Goal: Task Accomplishment & Management: Manage account settings

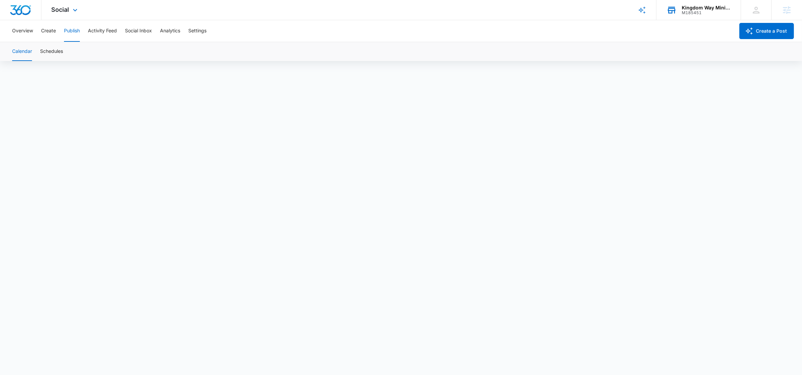
click at [701, 11] on div "M185451" at bounding box center [706, 12] width 49 height 5
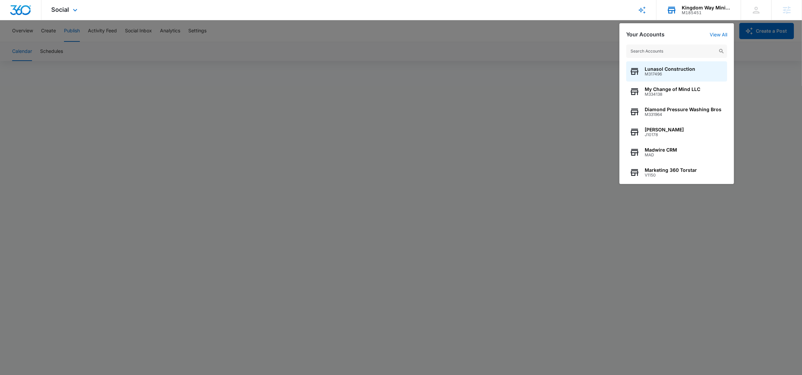
click at [674, 47] on input "text" at bounding box center [676, 50] width 101 height 13
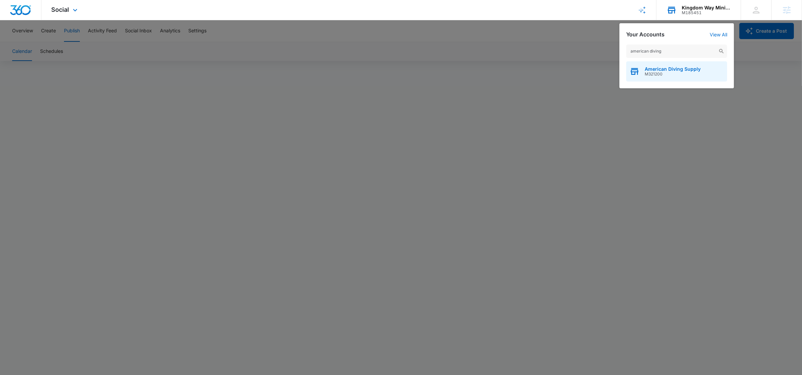
type input "american diving"
click at [649, 68] on span "American Diving Supply" at bounding box center [672, 68] width 56 height 5
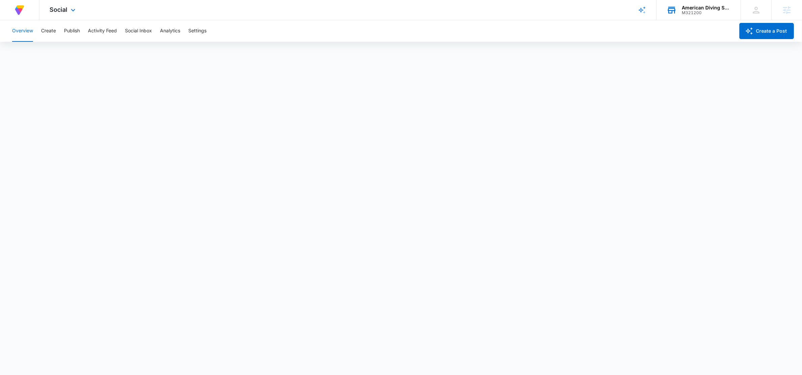
click at [45, 4] on div "Social Apps Reputation Forms CRM Email Social Content Ads Intelligence Files Br…" at bounding box center [63, 10] width 48 height 20
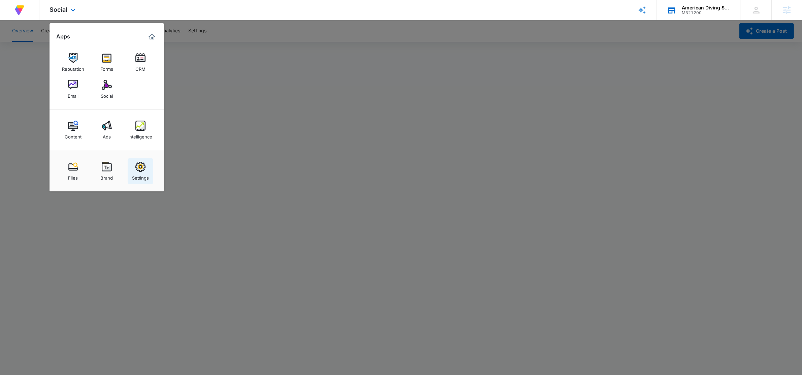
click at [139, 172] on div "Settings" at bounding box center [140, 176] width 17 height 9
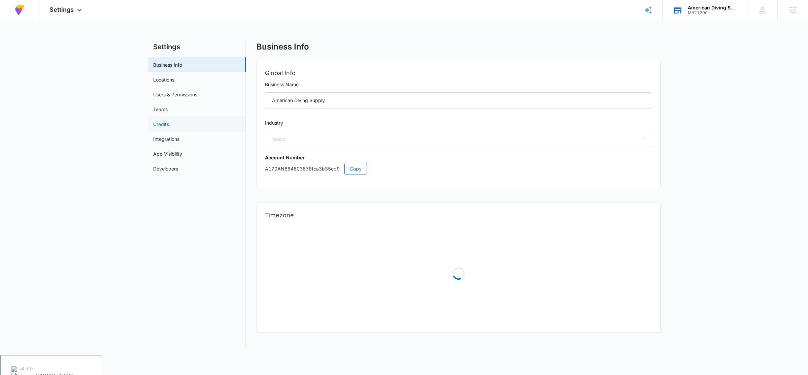
select select "45"
select select "US"
select select "America/New_York"
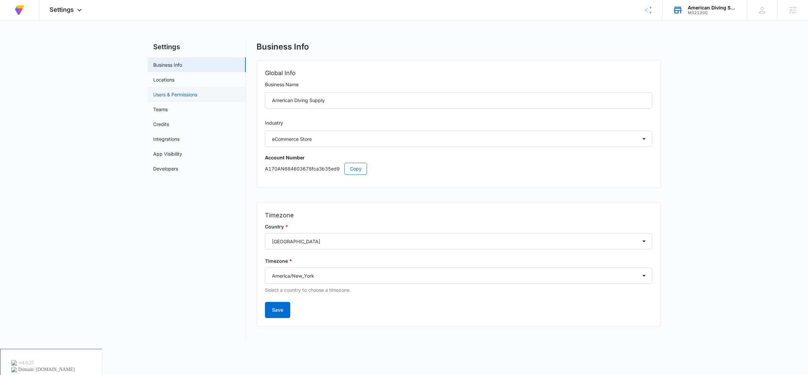
click at [178, 92] on link "Users & Permissions" at bounding box center [175, 94] width 44 height 7
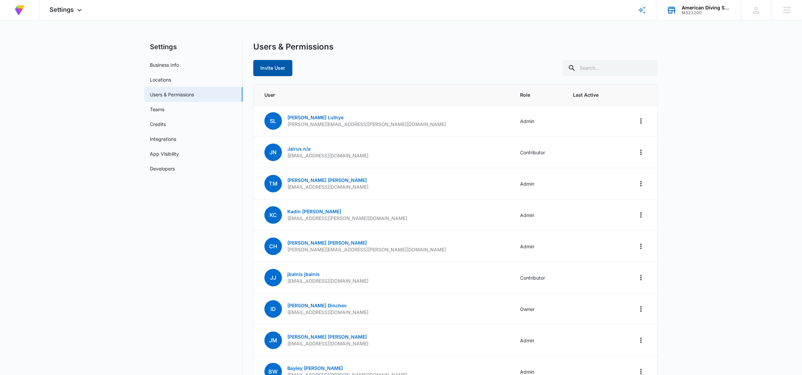
click at [267, 71] on button "Invite User" at bounding box center [272, 68] width 39 height 16
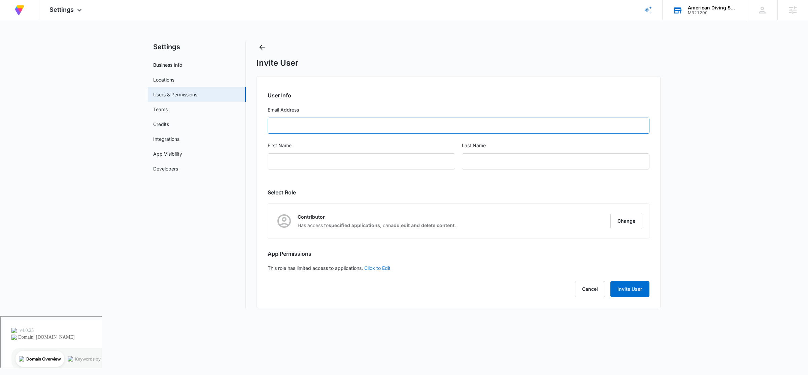
click at [461, 122] on input "Email Address" at bounding box center [459, 126] width 382 height 16
paste input "solange.richter@madwire.com"
type input "solange.richter@madwire.com"
type input "Solange"
type input "Richter"
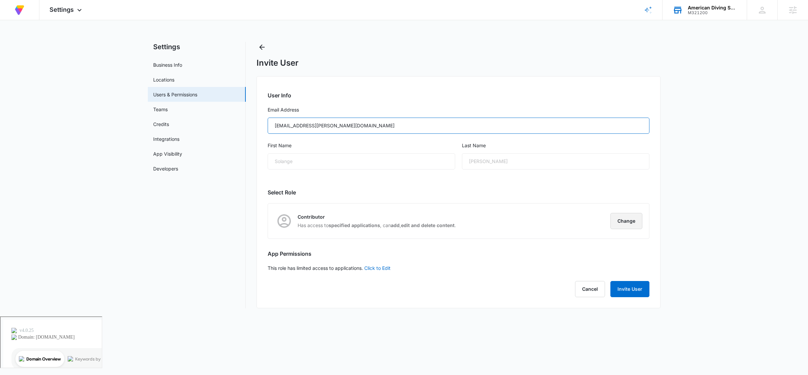
type input "solange.richter@madwire.com"
drag, startPoint x: 635, startPoint y: 228, endPoint x: 605, endPoint y: 226, distance: 30.1
click at [635, 228] on button "Change" at bounding box center [626, 221] width 32 height 16
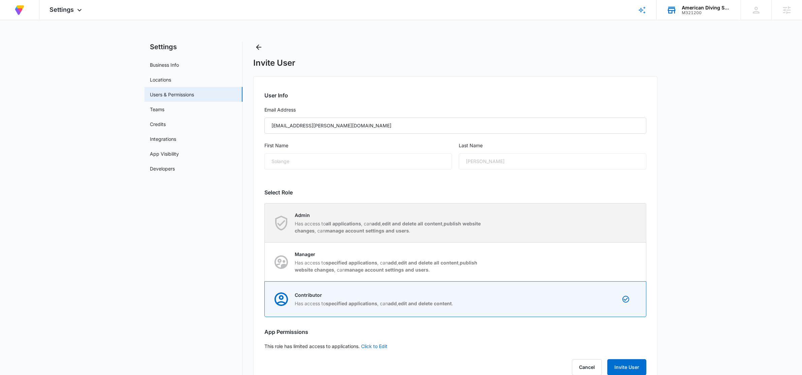
click at [389, 221] on strong "edit and delete all content" at bounding box center [412, 224] width 60 height 6
click at [265, 223] on input "Admin Has access to all applications , can add , edit and delete all content , …" at bounding box center [265, 223] width 0 height 0
radio input "true"
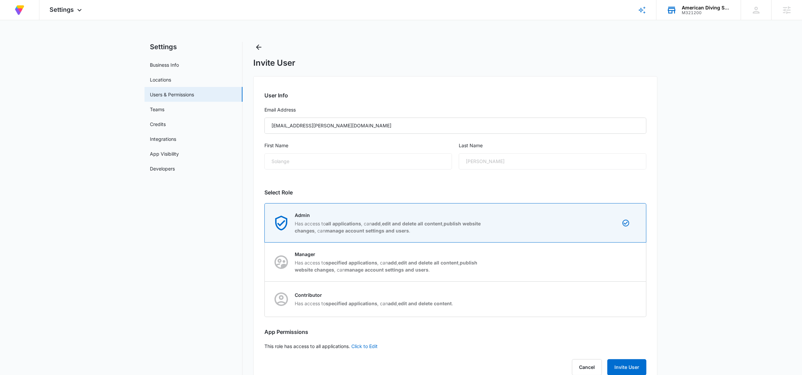
click at [697, 322] on main "Settings Business Info Locations Users & Permissions Teams Credits Integrations…" at bounding box center [401, 218] width 802 height 353
click at [620, 373] on button "Invite User" at bounding box center [626, 367] width 39 height 16
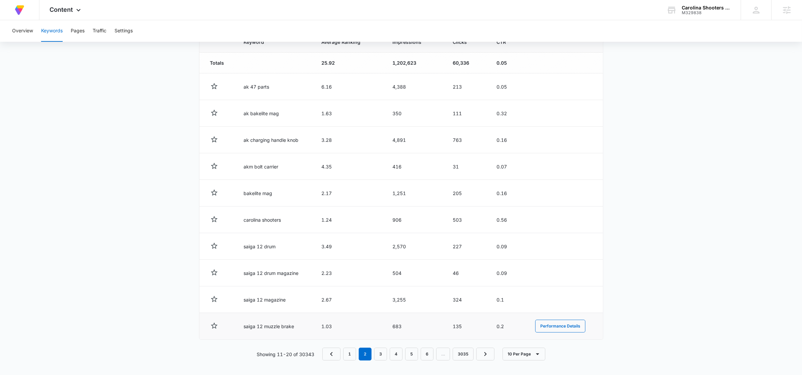
scroll to position [248, 0]
click at [382, 354] on link "3" at bounding box center [380, 351] width 13 height 13
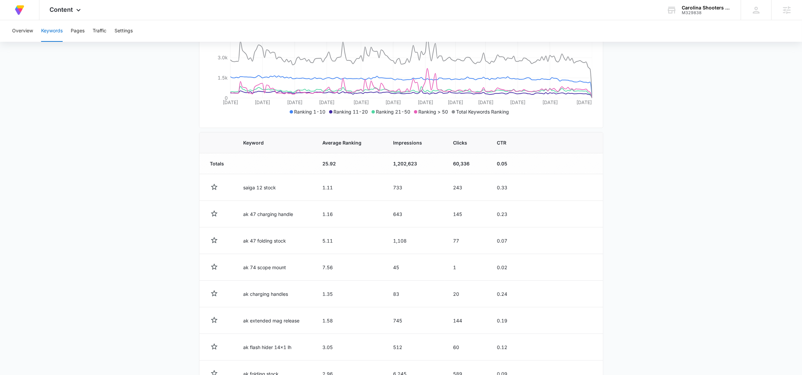
scroll to position [236, 0]
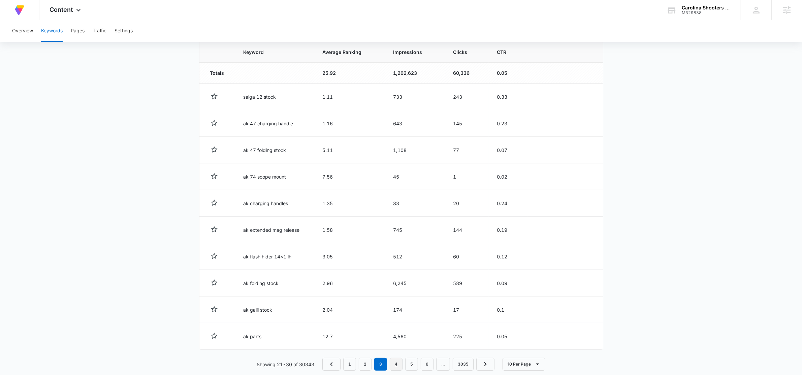
click at [396, 361] on link "4" at bounding box center [396, 364] width 13 height 13
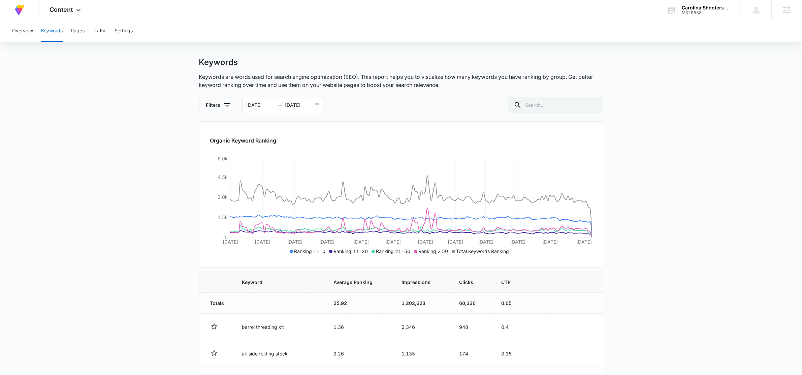
scroll to position [0, 0]
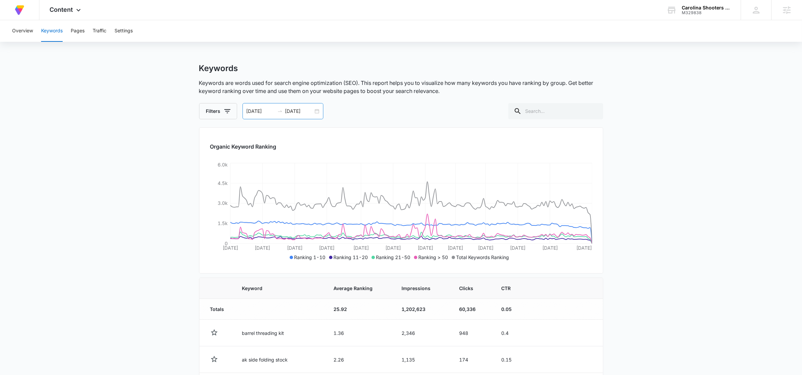
click at [316, 110] on div "03/16/2025 09/12/2025" at bounding box center [282, 111] width 81 height 16
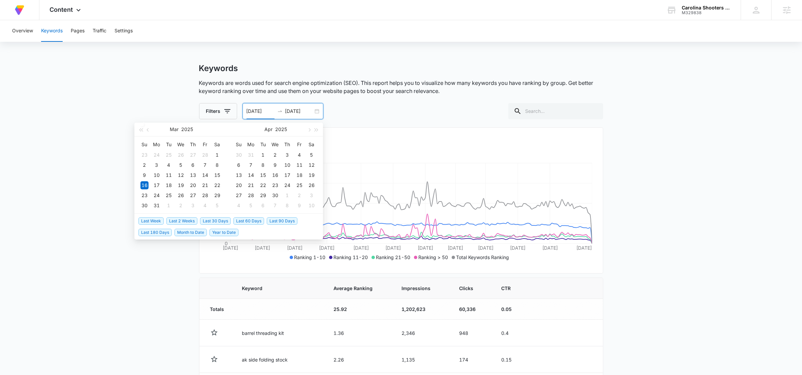
click at [223, 221] on span "Last 30 Days" at bounding box center [215, 220] width 31 height 7
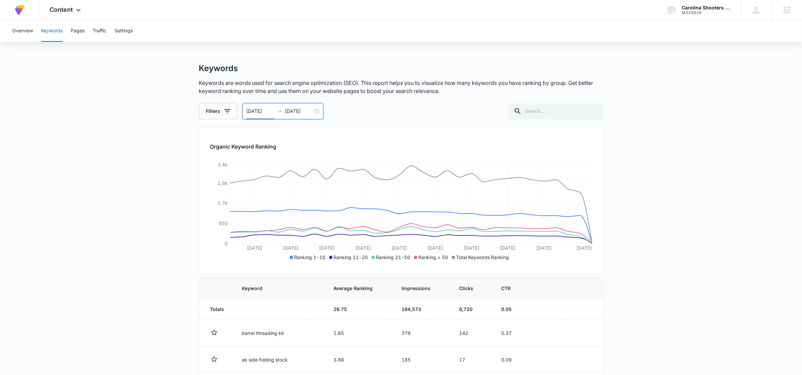
click at [314, 111] on div "08/13/2025 09/12/2025" at bounding box center [282, 111] width 81 height 16
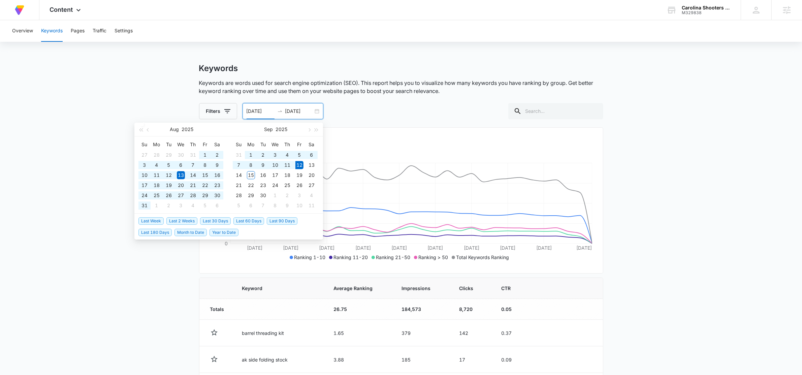
click at [247, 219] on span "Last 60 Days" at bounding box center [248, 220] width 31 height 7
type input "07/14/2025"
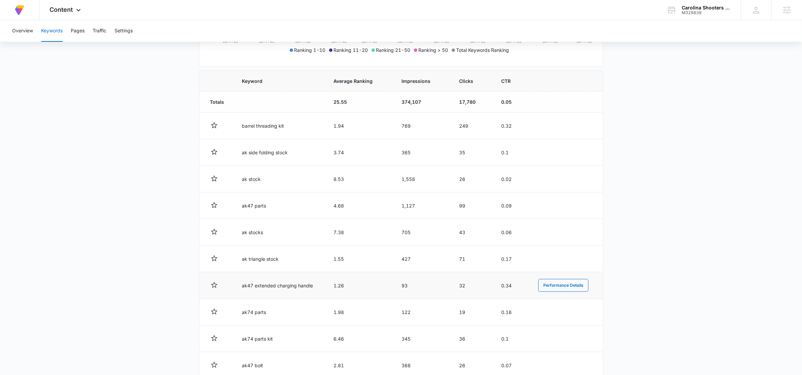
scroll to position [248, 0]
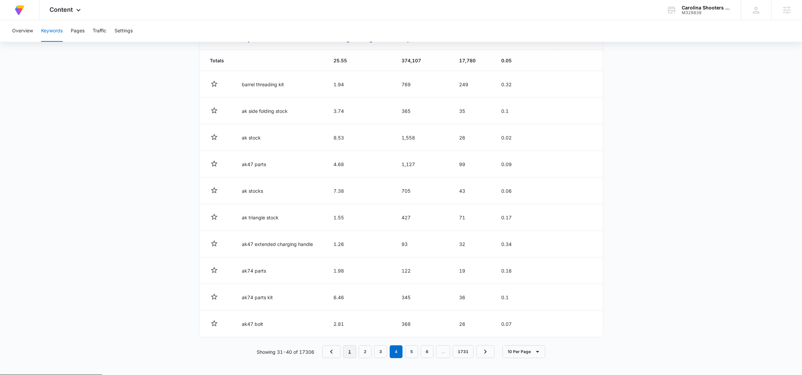
click at [344, 353] on link "1" at bounding box center [349, 351] width 13 height 13
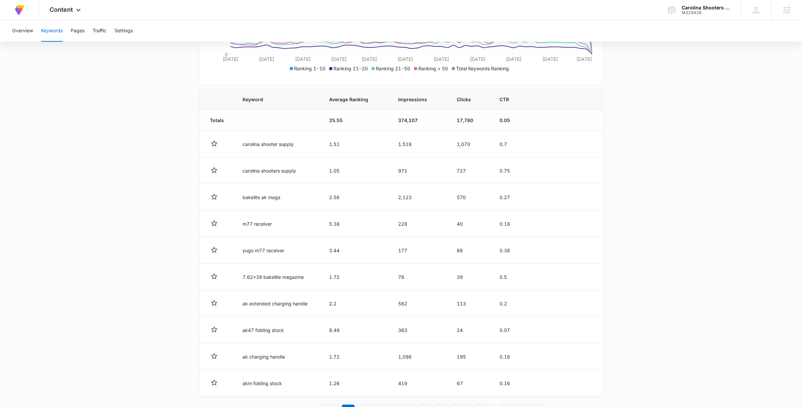
scroll to position [216, 0]
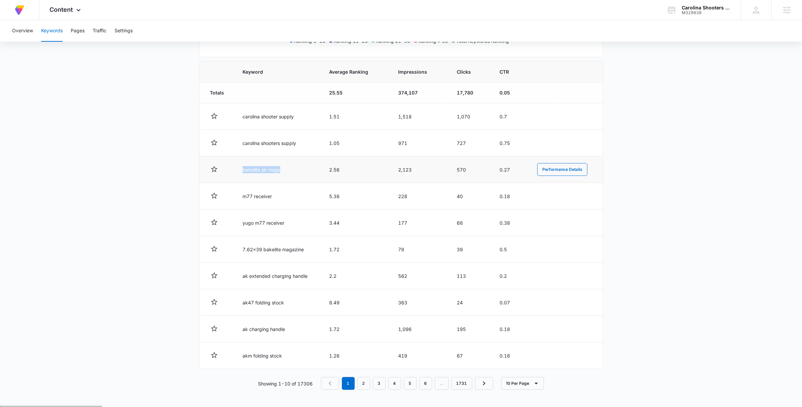
drag, startPoint x: 244, startPoint y: 165, endPoint x: 291, endPoint y: 168, distance: 46.9
click at [291, 168] on td "bakelite ak mags" at bounding box center [277, 170] width 87 height 27
drag, startPoint x: 235, startPoint y: 309, endPoint x: 297, endPoint y: 314, distance: 62.2
click at [297, 314] on td "ak47 folding stock" at bounding box center [277, 303] width 87 height 27
drag, startPoint x: 238, startPoint y: 303, endPoint x: 287, endPoint y: 307, distance: 49.0
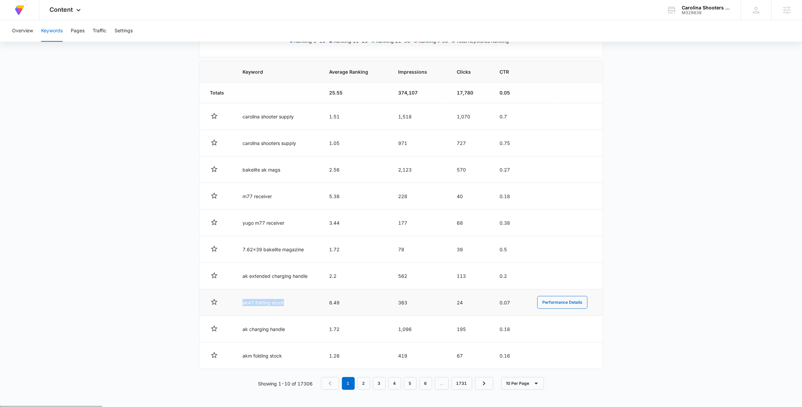
click at [287, 307] on td "ak47 folding stock" at bounding box center [277, 303] width 87 height 27
drag, startPoint x: 299, startPoint y: 333, endPoint x: 303, endPoint y: 337, distance: 5.5
click at [299, 333] on td "ak charging handle" at bounding box center [277, 329] width 87 height 27
drag, startPoint x: 259, startPoint y: 361, endPoint x: 295, endPoint y: 370, distance: 36.4
click at [288, 367] on td "akm folding stock" at bounding box center [277, 356] width 87 height 27
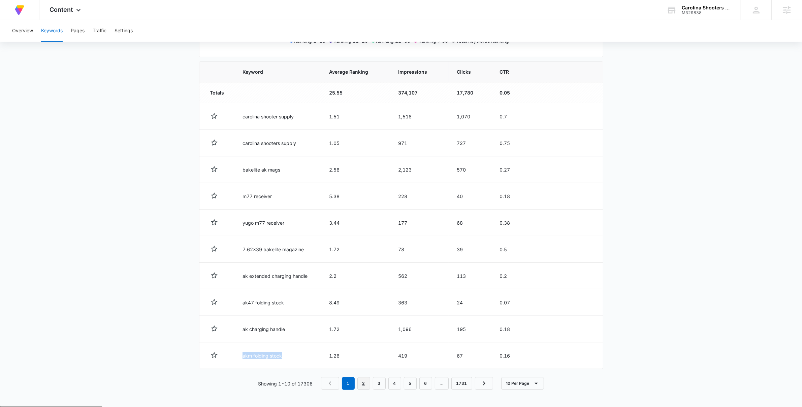
click at [364, 374] on link "2" at bounding box center [363, 383] width 13 height 13
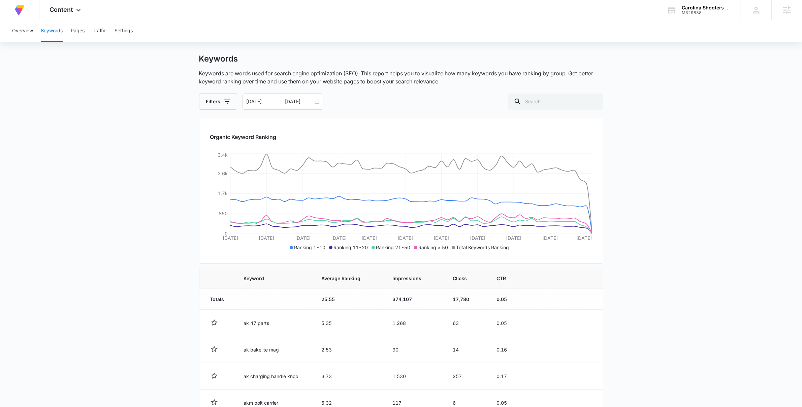
scroll to position [206, 0]
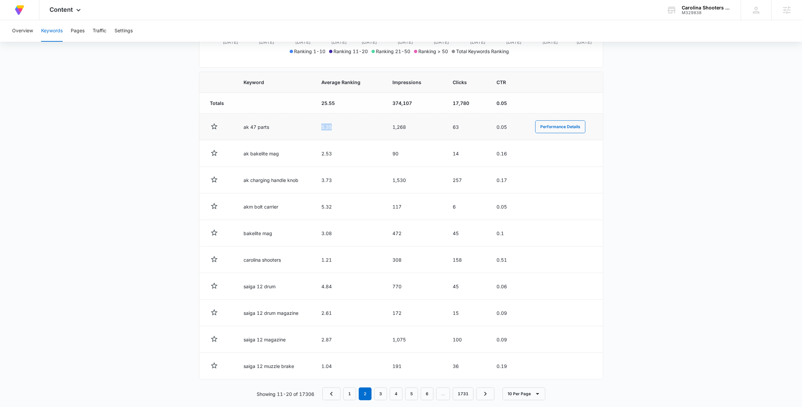
drag, startPoint x: 333, startPoint y: 128, endPoint x: 298, endPoint y: 130, distance: 35.1
click at [308, 129] on tr "ak 47 parts 5.35 1,268 63 0.05 Performance Details" at bounding box center [400, 127] width 403 height 27
drag, startPoint x: 301, startPoint y: 181, endPoint x: 222, endPoint y: 187, distance: 80.1
click at [222, 187] on tr "ak charging handle knob 3.73 1,530 257 0.17 Performance Details" at bounding box center [400, 180] width 403 height 27
drag, startPoint x: 272, startPoint y: 207, endPoint x: 231, endPoint y: 208, distance: 41.1
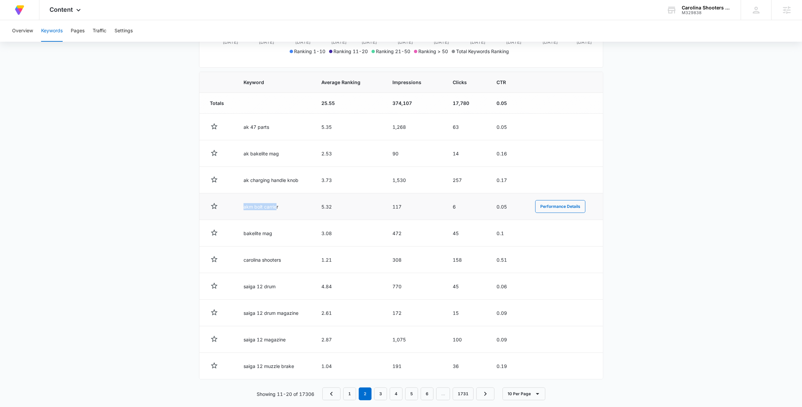
click at [229, 207] on tr "akm bolt carrier 5.32 117 6 0.05 Performance Details" at bounding box center [400, 207] width 403 height 27
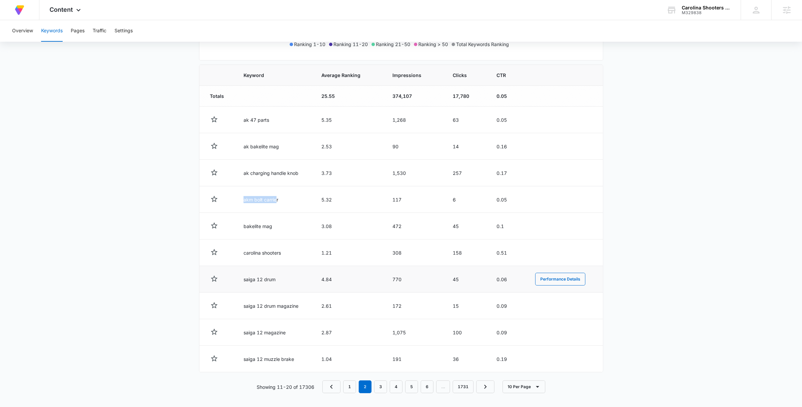
scroll to position [216, 0]
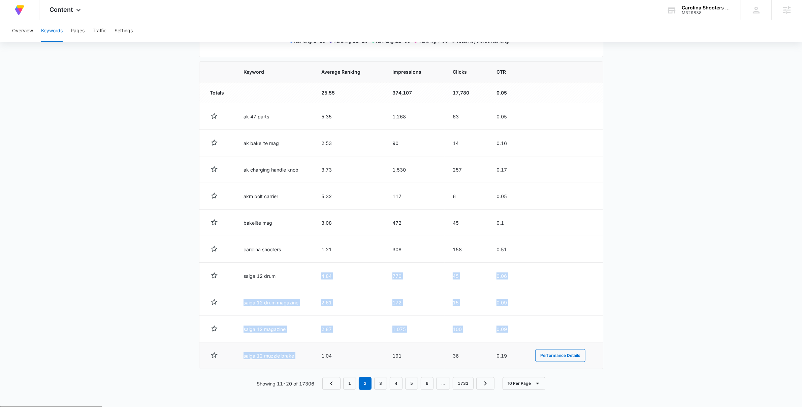
drag, startPoint x: 313, startPoint y: 274, endPoint x: 360, endPoint y: 352, distance: 91.4
click at [360, 352] on tbody "Totals 25.55 374,107 17,780 0.05 ak 47 parts 5.35 1,268 63 0.05 Performance Det…" at bounding box center [400, 225] width 403 height 287
drag, startPoint x: 360, startPoint y: 352, endPoint x: 369, endPoint y: 365, distance: 15.2
click at [369, 365] on td "1.04" at bounding box center [348, 356] width 71 height 27
click at [634, 286] on main "Keywords Keywords are words used for search engine optimization (SEO). This rep…" at bounding box center [401, 126] width 802 height 559
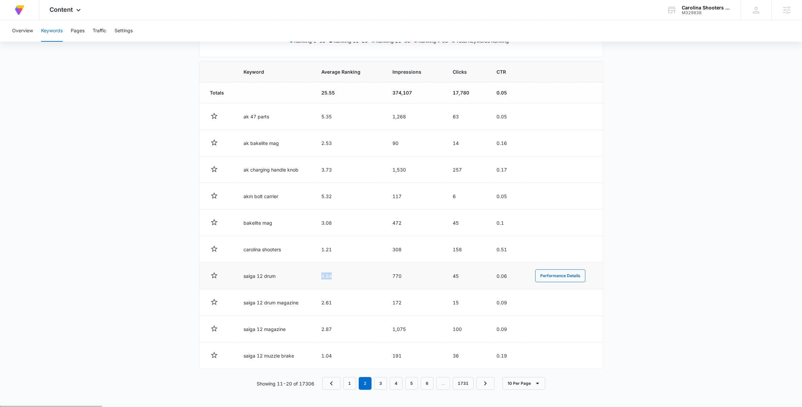
drag, startPoint x: 321, startPoint y: 274, endPoint x: 345, endPoint y: 277, distance: 24.1
click at [345, 277] on td "4.84" at bounding box center [348, 276] width 71 height 27
click at [644, 268] on main "Keywords Keywords are words used for search engine optimization (SEO). This rep…" at bounding box center [401, 126] width 802 height 559
click at [384, 374] on link "3" at bounding box center [380, 383] width 13 height 13
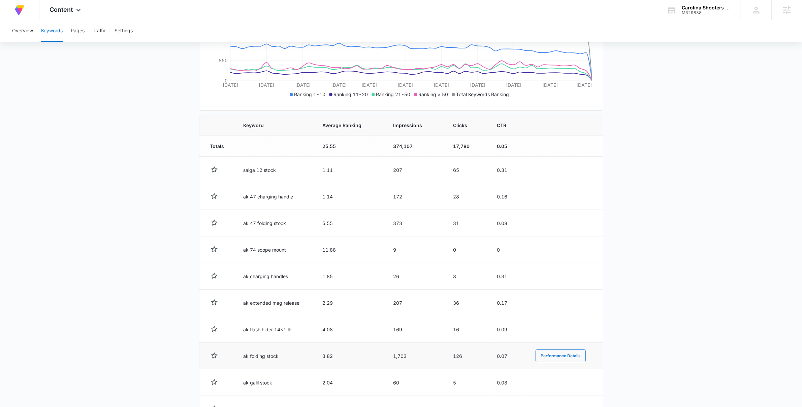
scroll to position [204, 0]
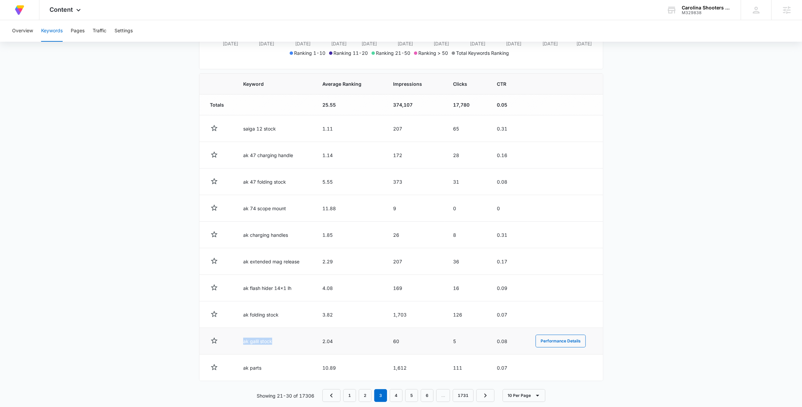
drag, startPoint x: 279, startPoint y: 343, endPoint x: 231, endPoint y: 341, distance: 47.9
click at [231, 341] on tr "ak galil stock 2.04 60 5 0.08 Performance Details" at bounding box center [400, 341] width 403 height 27
click at [142, 315] on main "Keywords Keywords are words used for search engine optimization (SEO). This rep…" at bounding box center [401, 138] width 802 height 559
drag, startPoint x: 245, startPoint y: 365, endPoint x: 264, endPoint y: 370, distance: 19.8
click at [239, 367] on td "ak parts" at bounding box center [274, 368] width 79 height 27
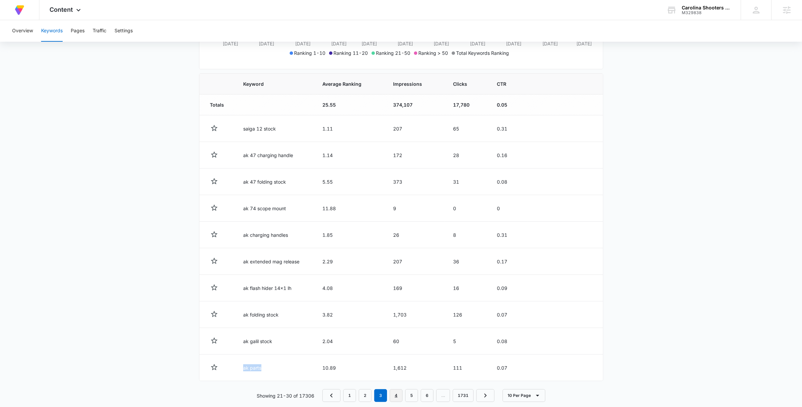
click at [401, 374] on link "4" at bounding box center [396, 396] width 13 height 13
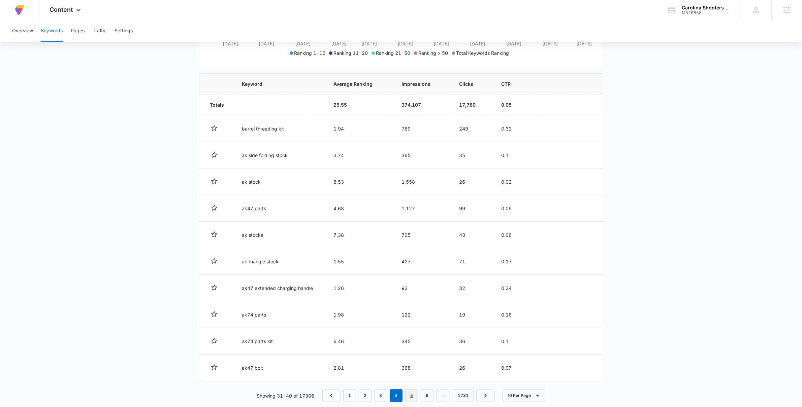
click at [413, 374] on link "5" at bounding box center [411, 396] width 13 height 13
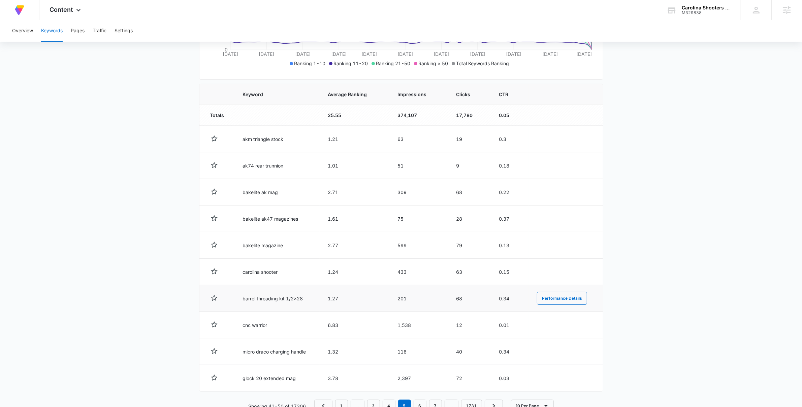
scroll to position [216, 0]
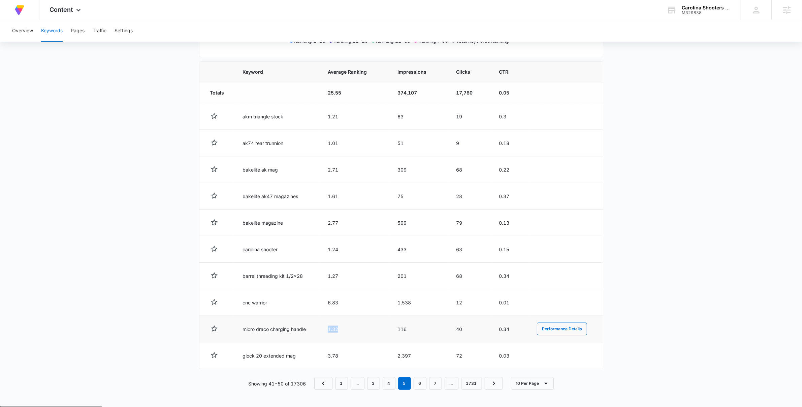
drag, startPoint x: 327, startPoint y: 330, endPoint x: 374, endPoint y: 330, distance: 46.5
click at [373, 330] on td "1.32" at bounding box center [355, 329] width 70 height 27
click at [417, 374] on link "6" at bounding box center [419, 383] width 13 height 13
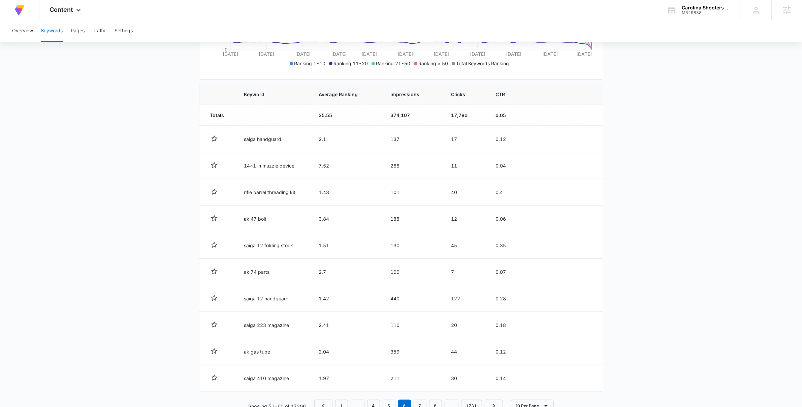
scroll to position [195, 0]
click at [340, 94] on span "Average Ranking" at bounding box center [342, 92] width 46 height 7
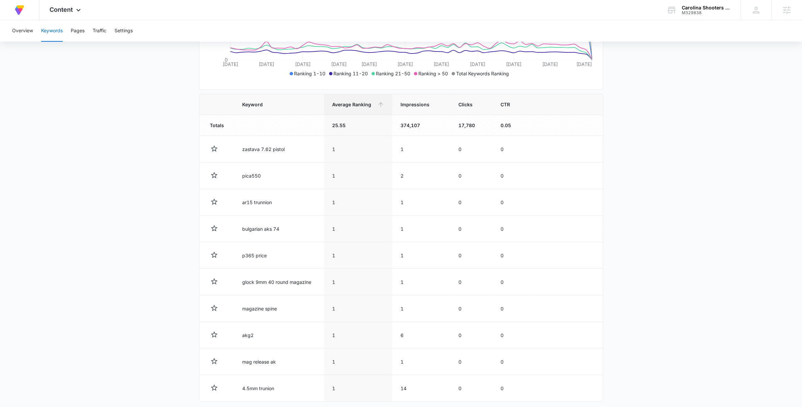
scroll to position [216, 0]
